Goal: Communication & Community: Answer question/provide support

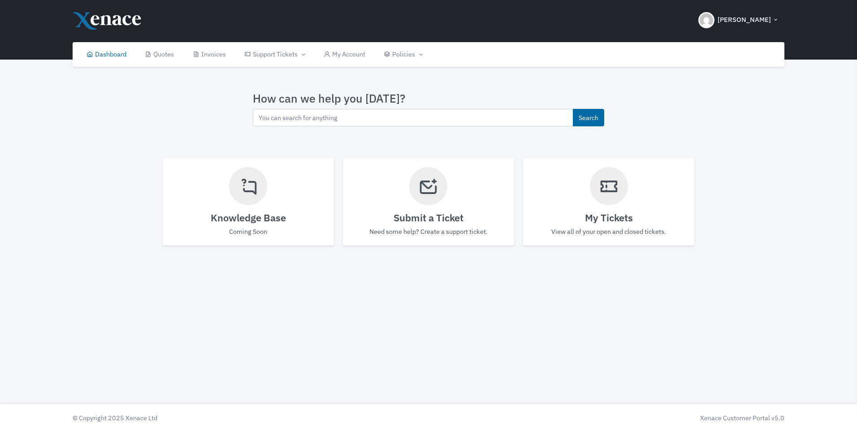
drag, startPoint x: 593, startPoint y: 191, endPoint x: 589, endPoint y: 212, distance: 21.0
click at [594, 193] on div at bounding box center [609, 186] width 38 height 38
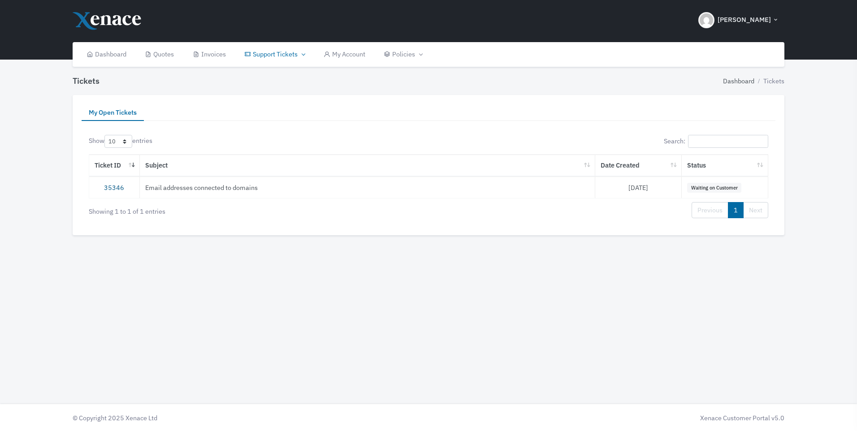
click at [114, 187] on link "35346" at bounding box center [114, 187] width 20 height 9
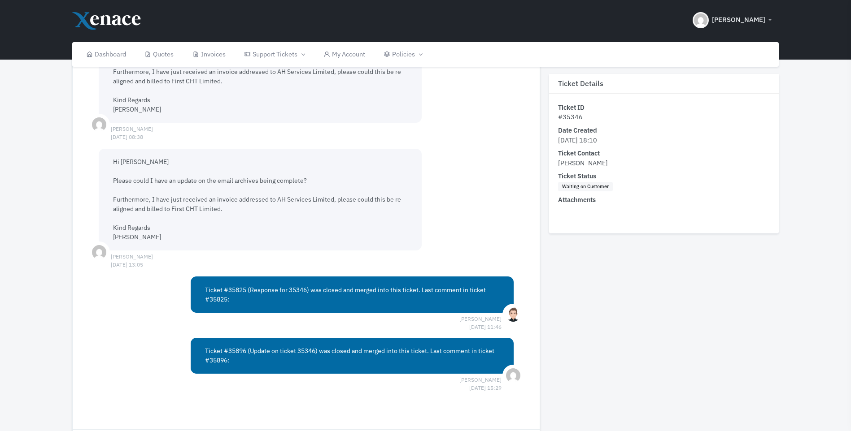
scroll to position [1456, 0]
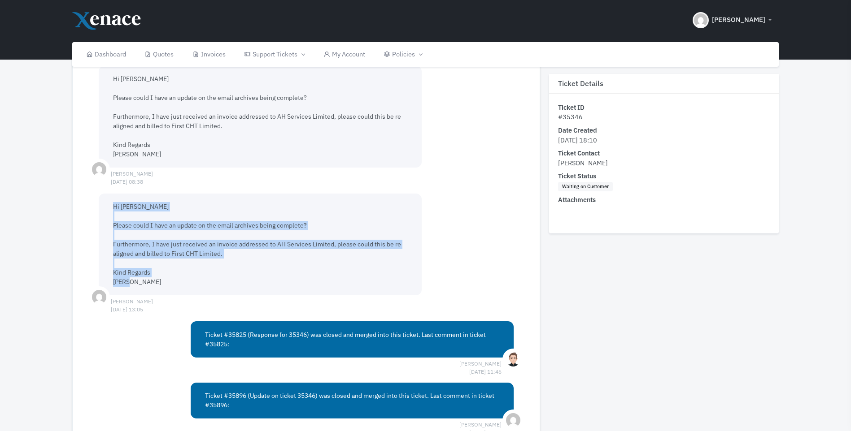
drag, startPoint x: 130, startPoint y: 285, endPoint x: 106, endPoint y: 211, distance: 77.6
click at [105, 211] on div "Hi [PERSON_NAME] Please could I have an update on the email archives being comp…" at bounding box center [260, 245] width 323 height 102
drag, startPoint x: 106, startPoint y: 211, endPoint x: 143, endPoint y: 243, distance: 48.0
copy span "Hi [PERSON_NAME] Please could I have an update on the email archives being comp…"
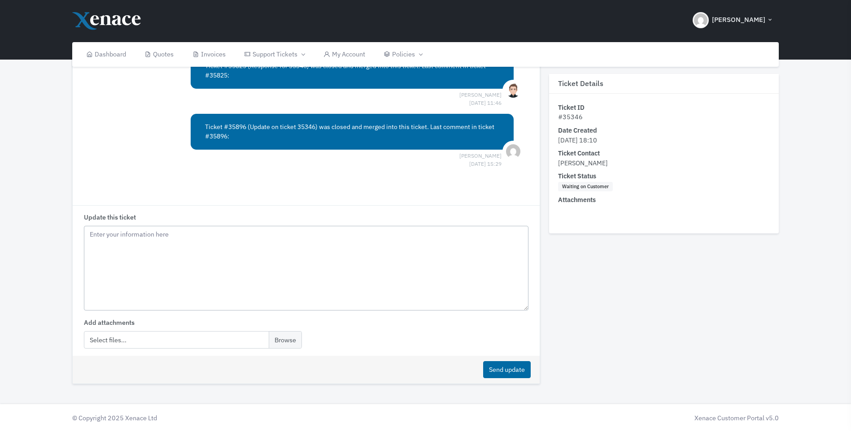
click at [123, 241] on textarea "Update this ticket" at bounding box center [306, 268] width 445 height 85
paste textarea "Hi [PERSON_NAME] Please could I have an update on the email archives being comp…"
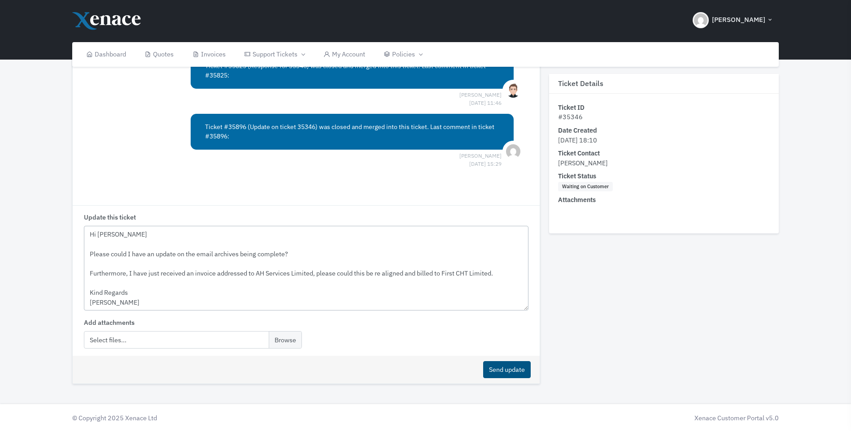
type textarea "Hi [PERSON_NAME] Please could I have an update on the email archives being comp…"
click at [513, 370] on button "Send update" at bounding box center [507, 369] width 48 height 17
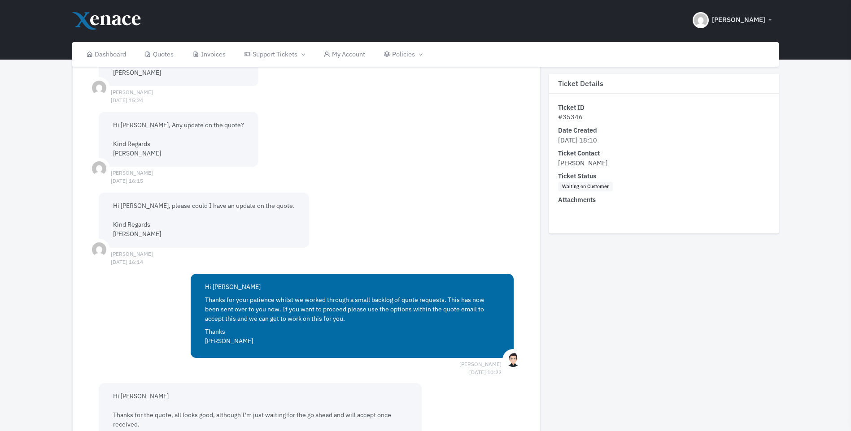
scroll to position [783, 0]
